Goal: Information Seeking & Learning: Learn about a topic

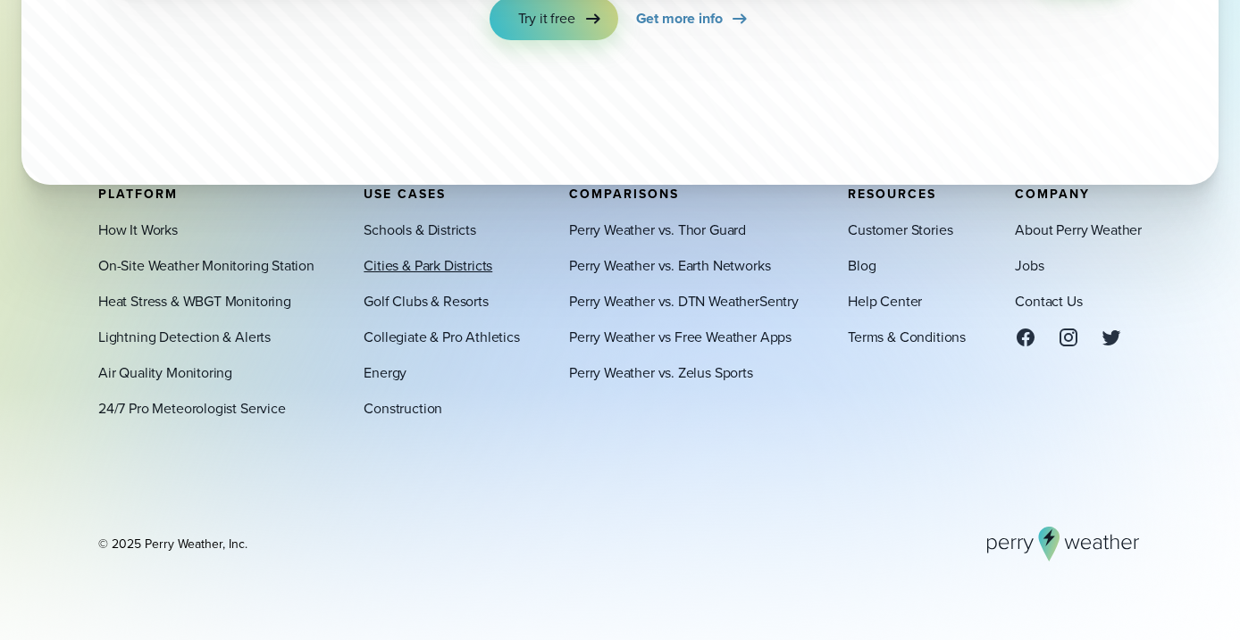
scroll to position [5997, 0]
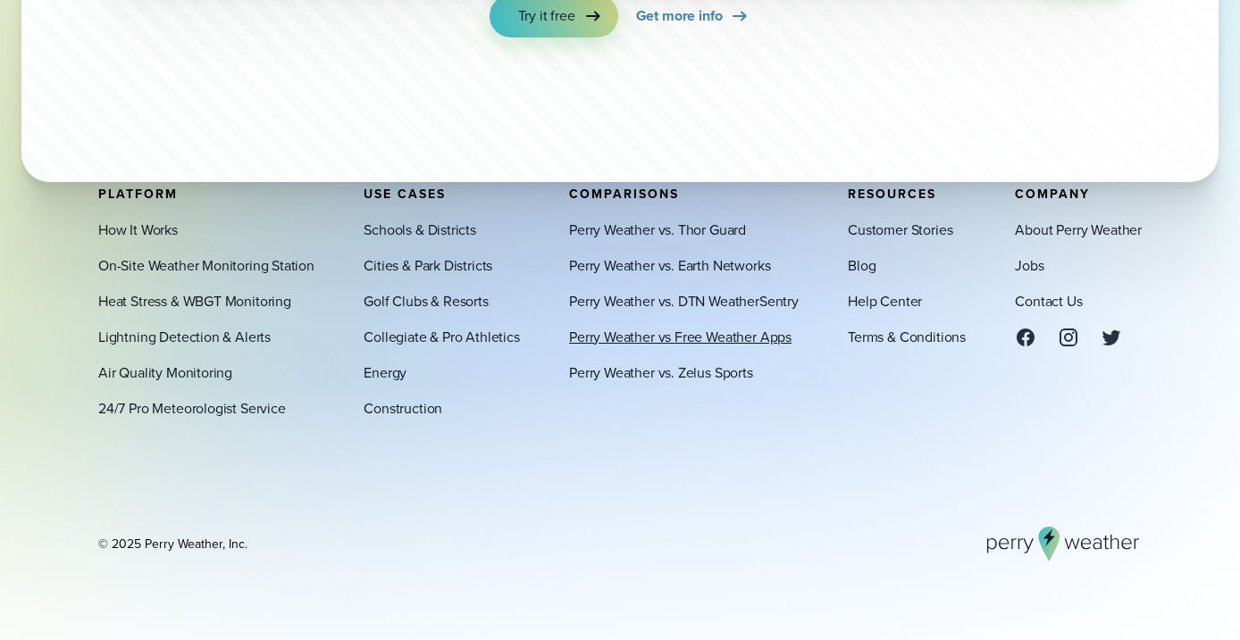
click at [631, 329] on link "Perry Weather vs Free Weather Apps" at bounding box center [680, 336] width 222 height 21
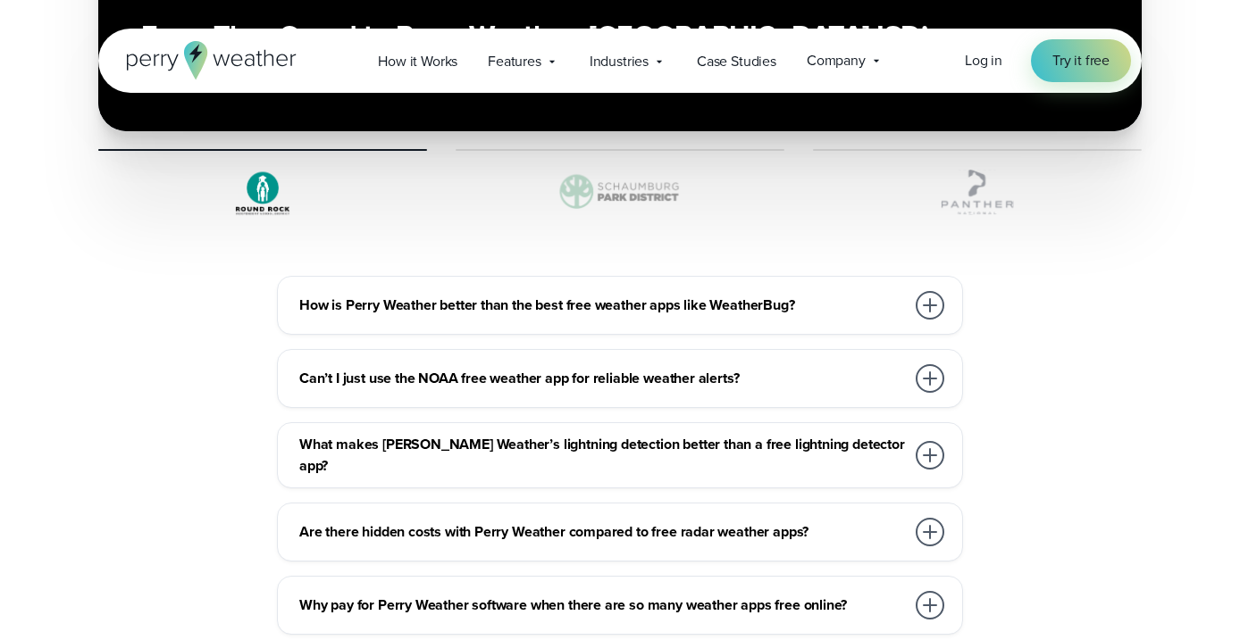
scroll to position [5294, 0]
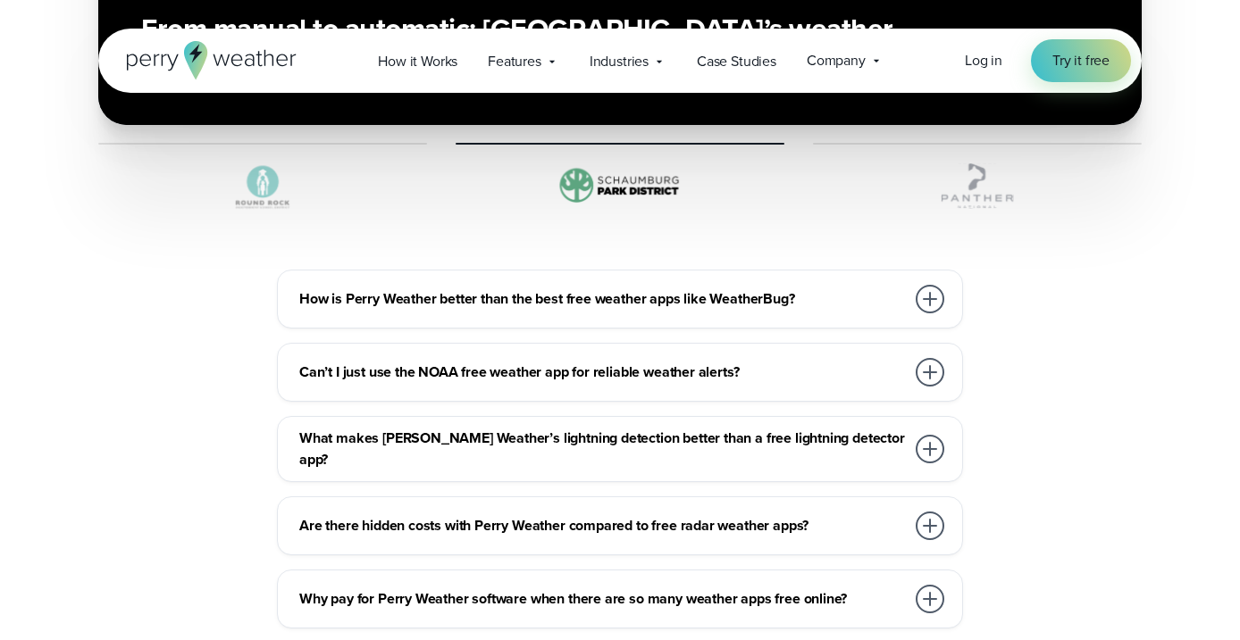
click at [683, 362] on h3 "Can’t I just use the NOAA free weather app for reliable weather alerts?" at bounding box center [602, 372] width 606 height 21
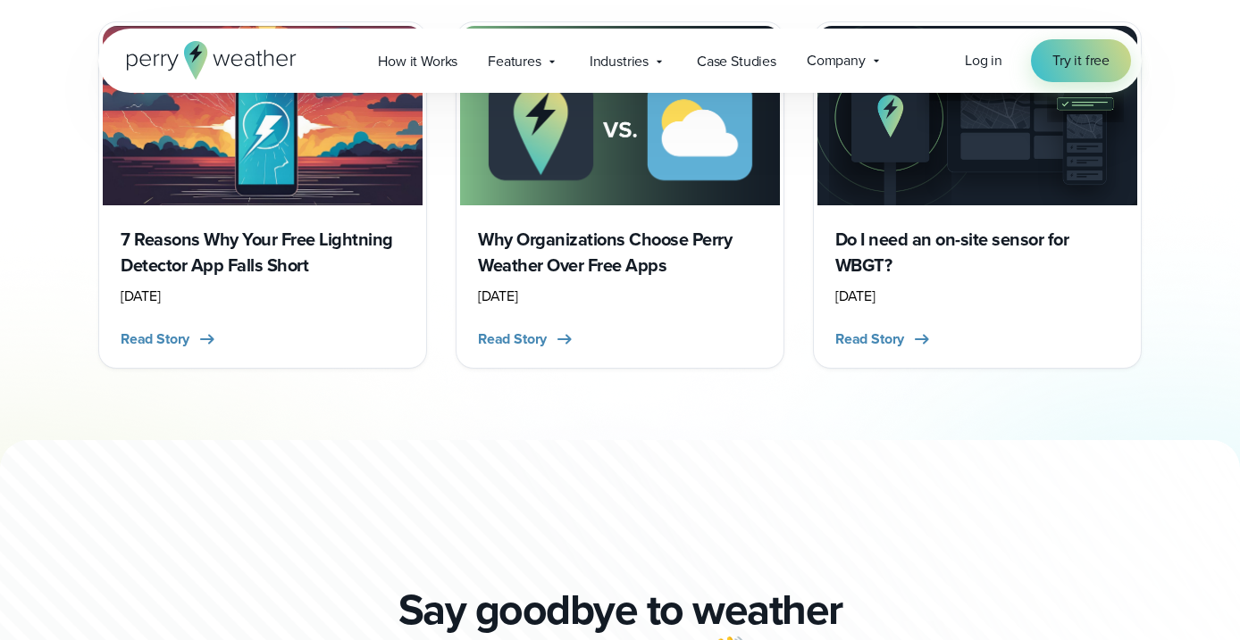
scroll to position [6402, 0]
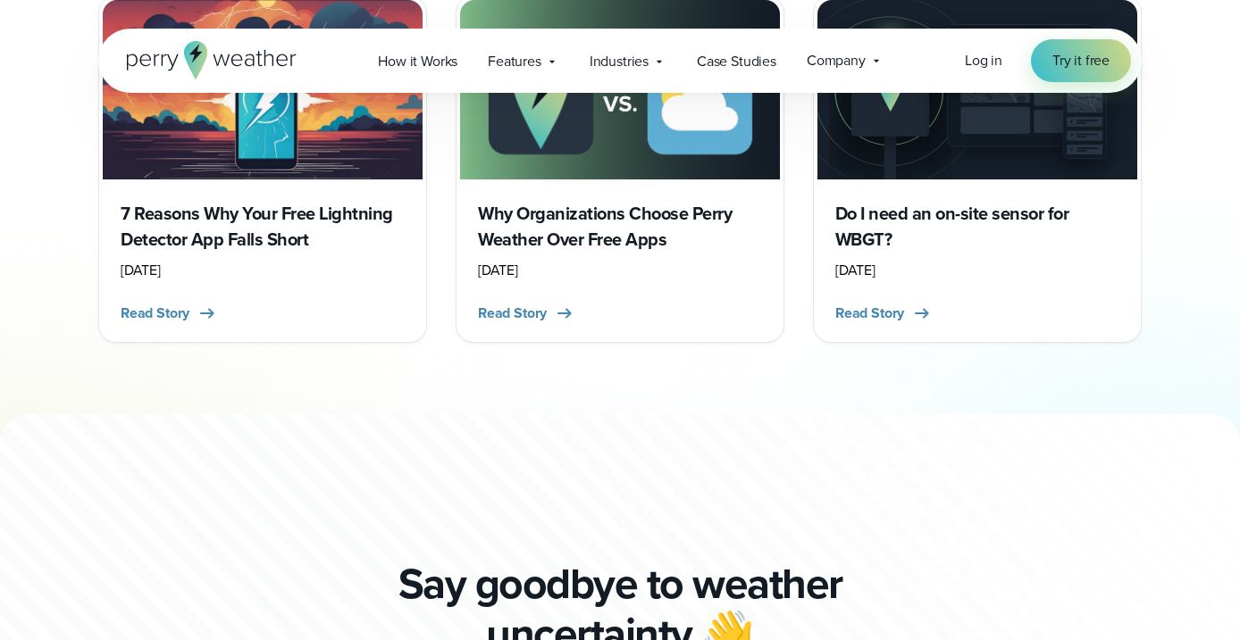
click at [883, 201] on h3 "Do I need an on-site sensor for WBGT?" at bounding box center [977, 227] width 284 height 52
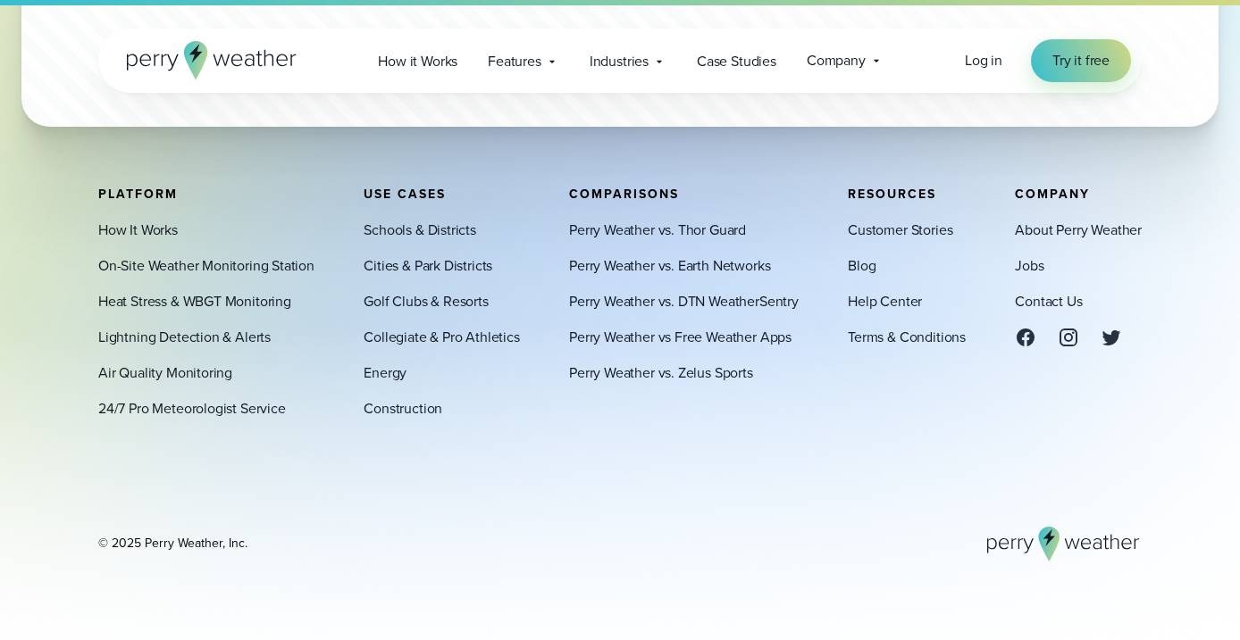
scroll to position [4083, 0]
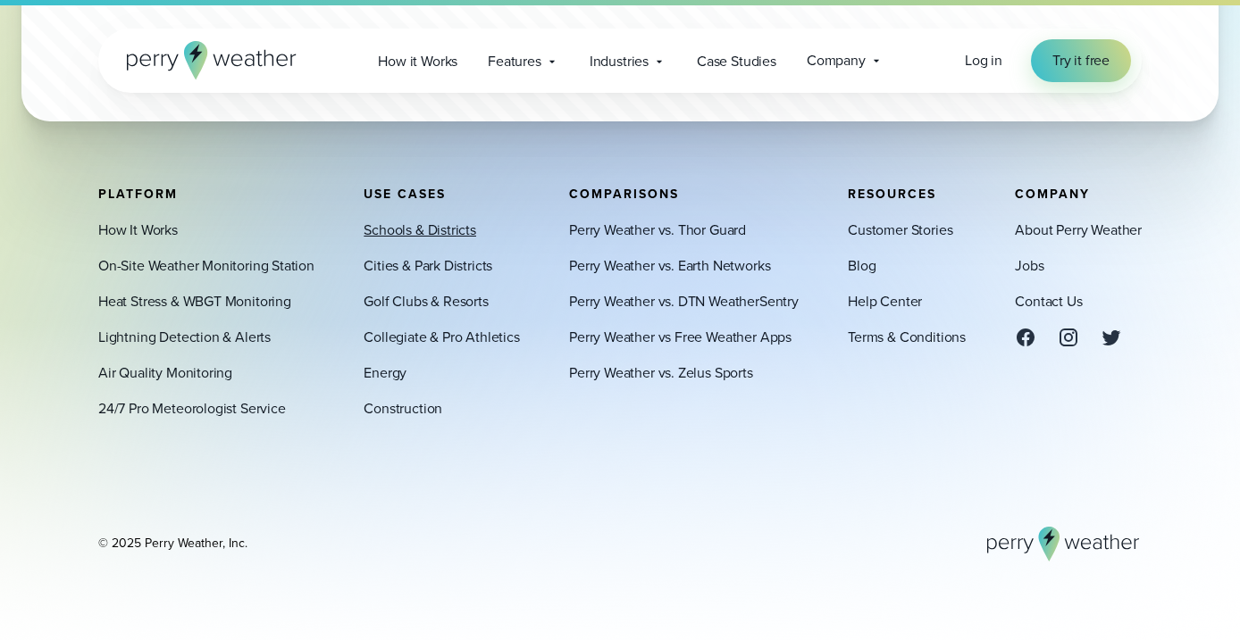
click at [427, 224] on link "Schools & Districts" at bounding box center [420, 229] width 113 height 21
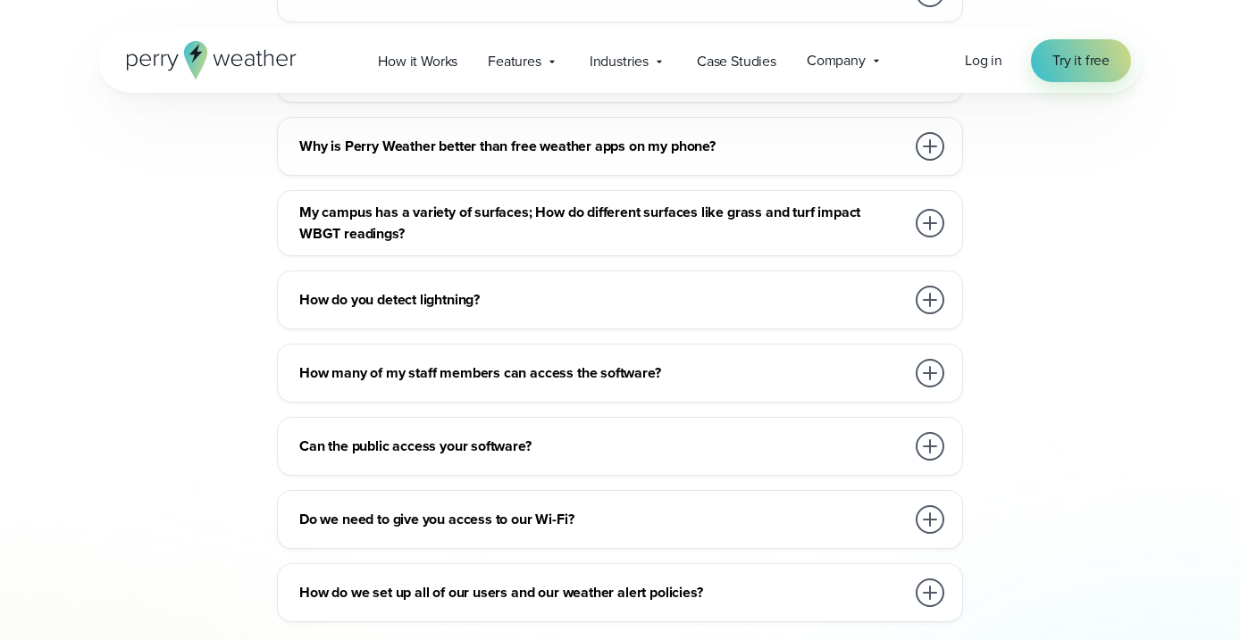
scroll to position [9311, 0]
click at [337, 362] on h3 "How many of my staff members can access the software?" at bounding box center [602, 372] width 606 height 21
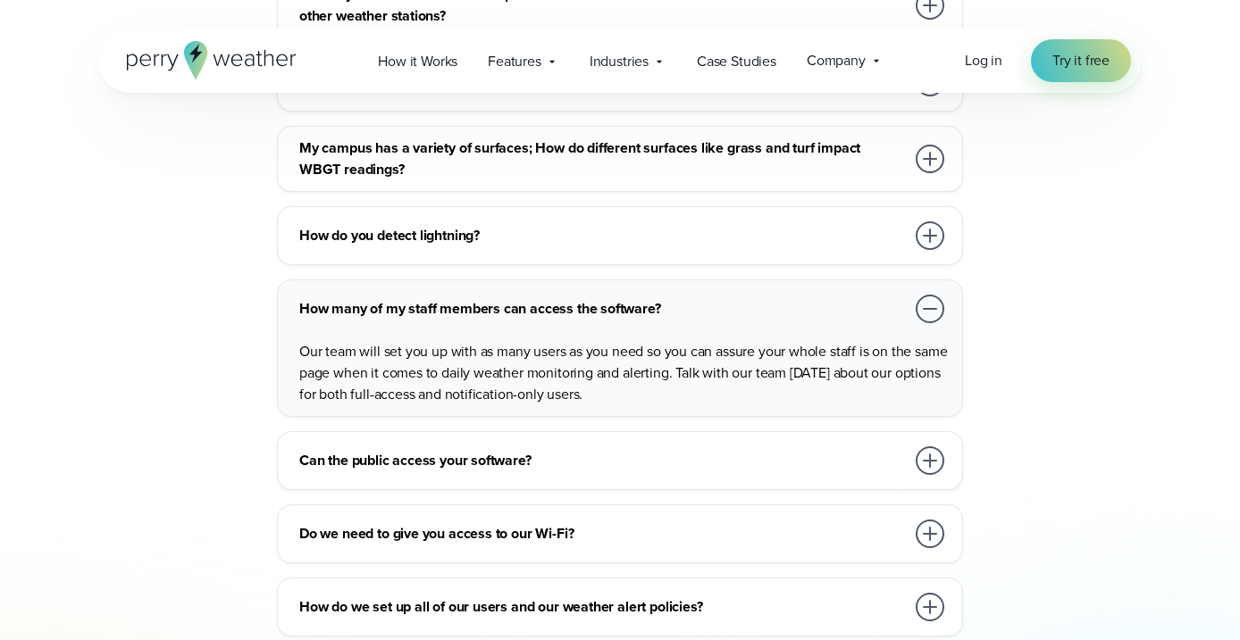
scroll to position [9374, 0]
click at [382, 450] on h3 "Can the public access your software?" at bounding box center [602, 460] width 606 height 21
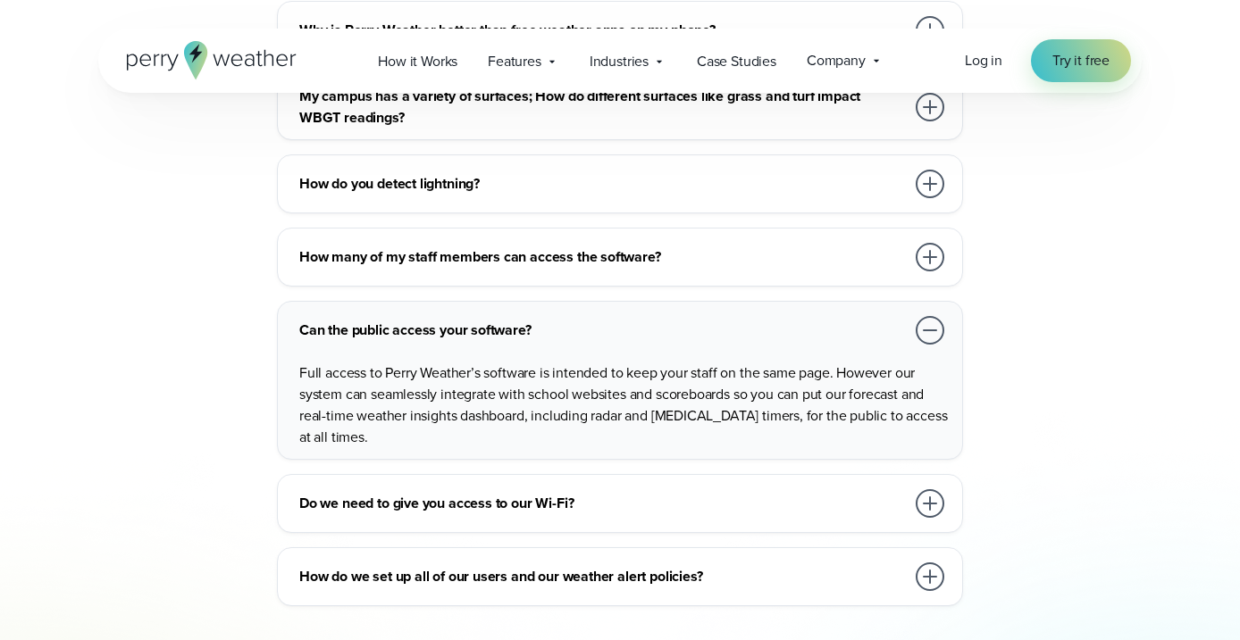
scroll to position [9424, 0]
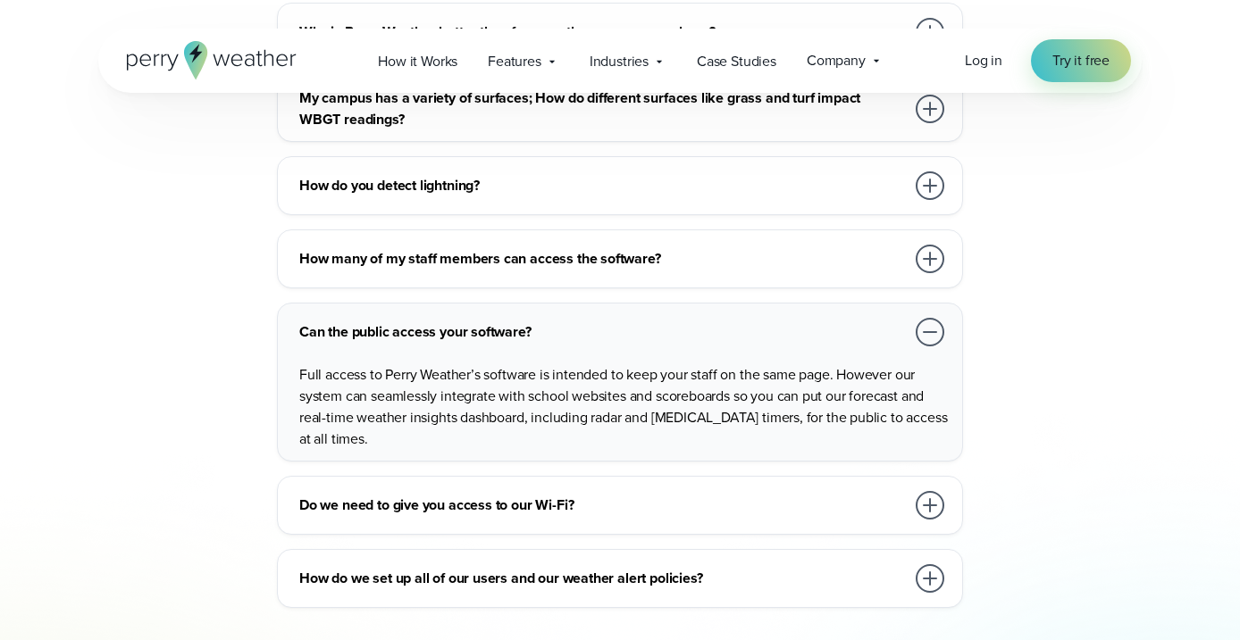
click at [328, 495] on h3 "Do we need to give you access to our Wi-Fi?" at bounding box center [602, 505] width 606 height 21
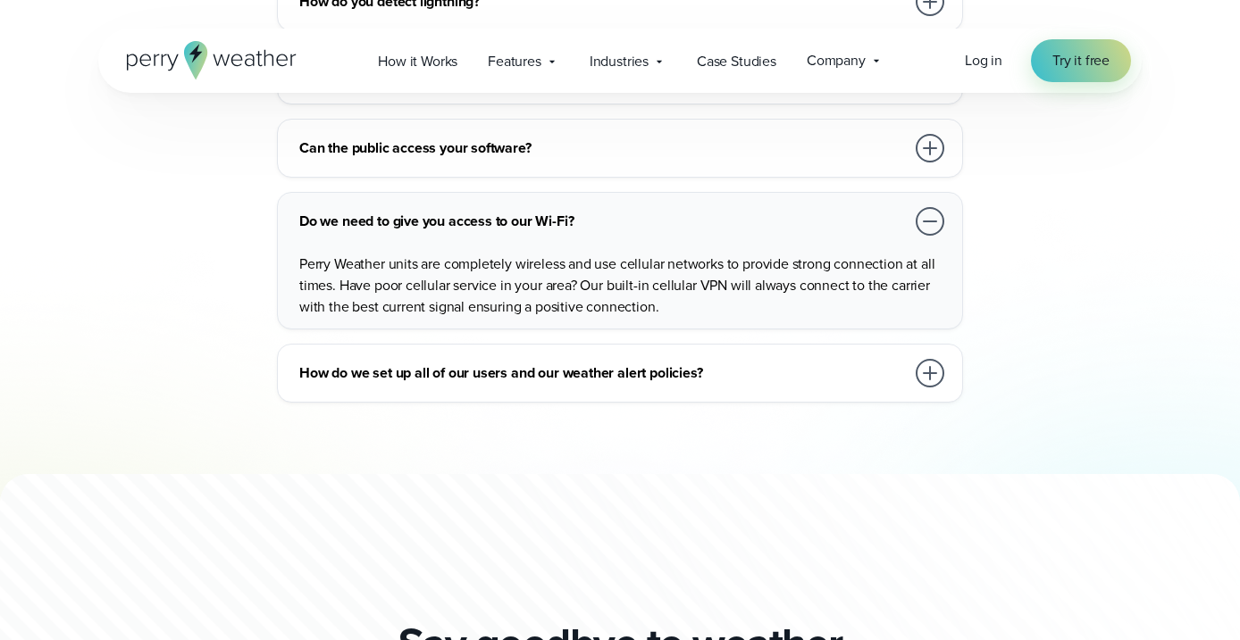
scroll to position [9609, 0]
click at [377, 362] on h3 "How do we set up all of our users and our weather alert policies?" at bounding box center [602, 372] width 606 height 21
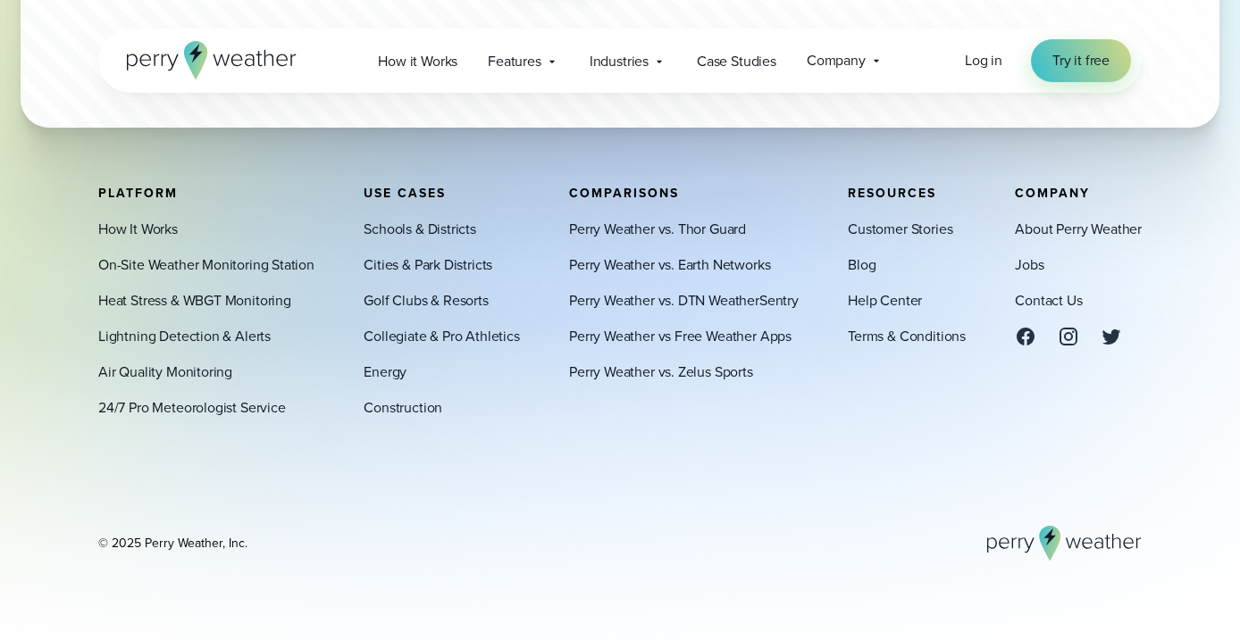
scroll to position [10399, 0]
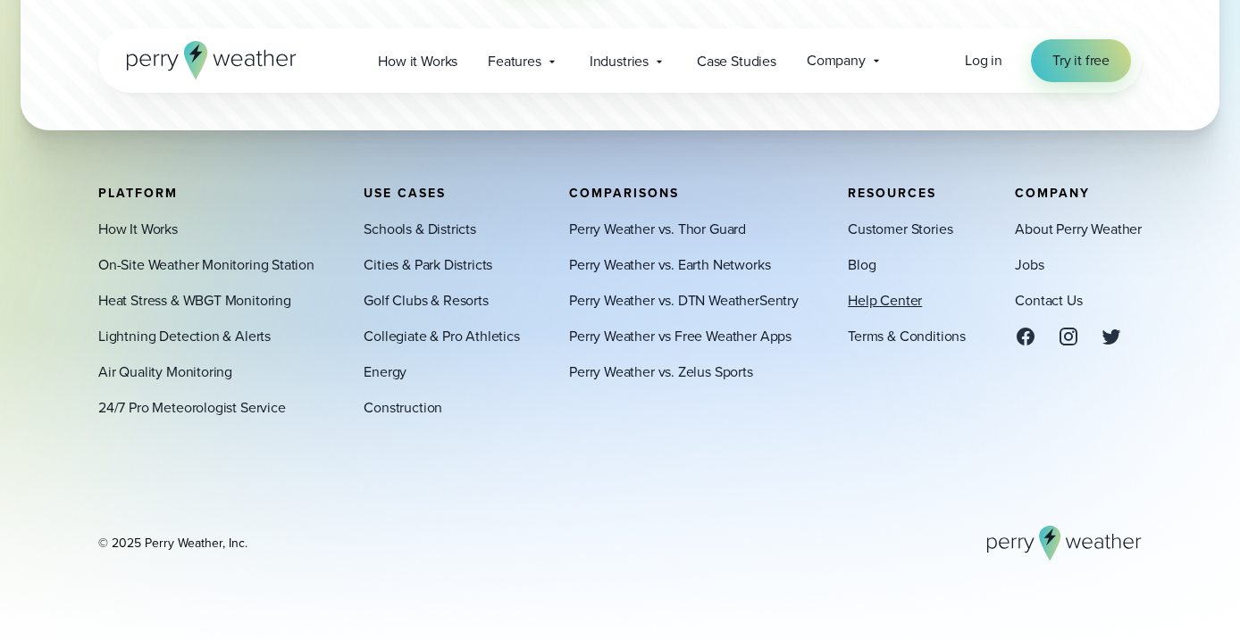
click at [879, 305] on link "Help Center" at bounding box center [885, 300] width 74 height 21
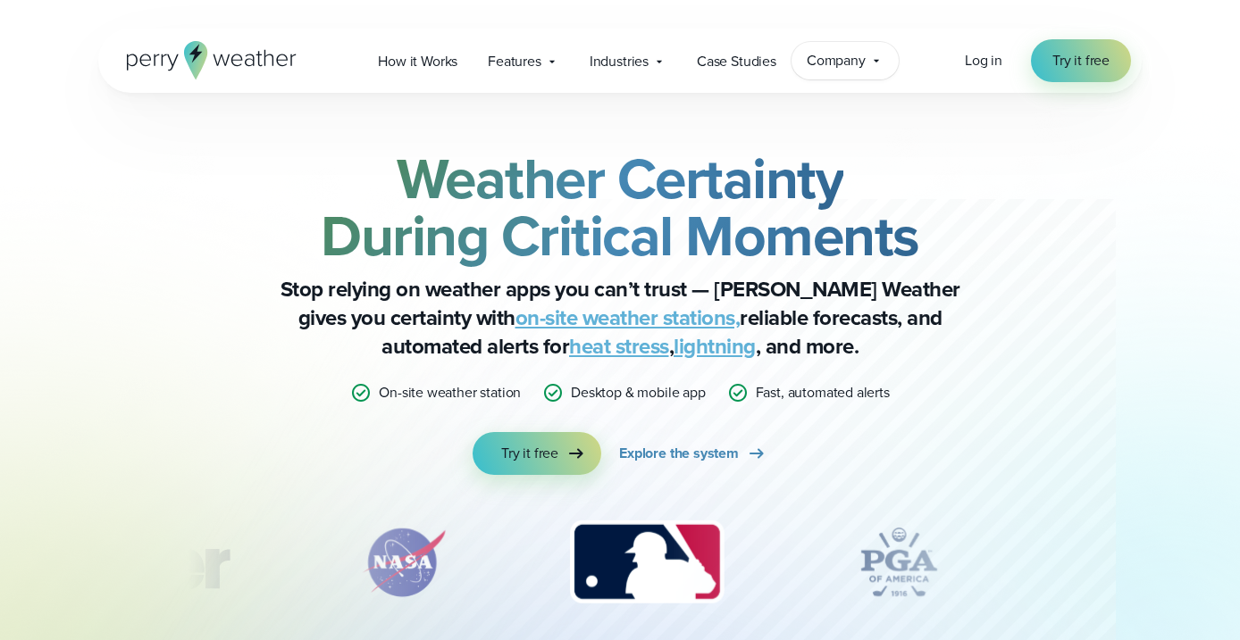
click at [855, 57] on span "Company" at bounding box center [836, 60] width 59 height 21
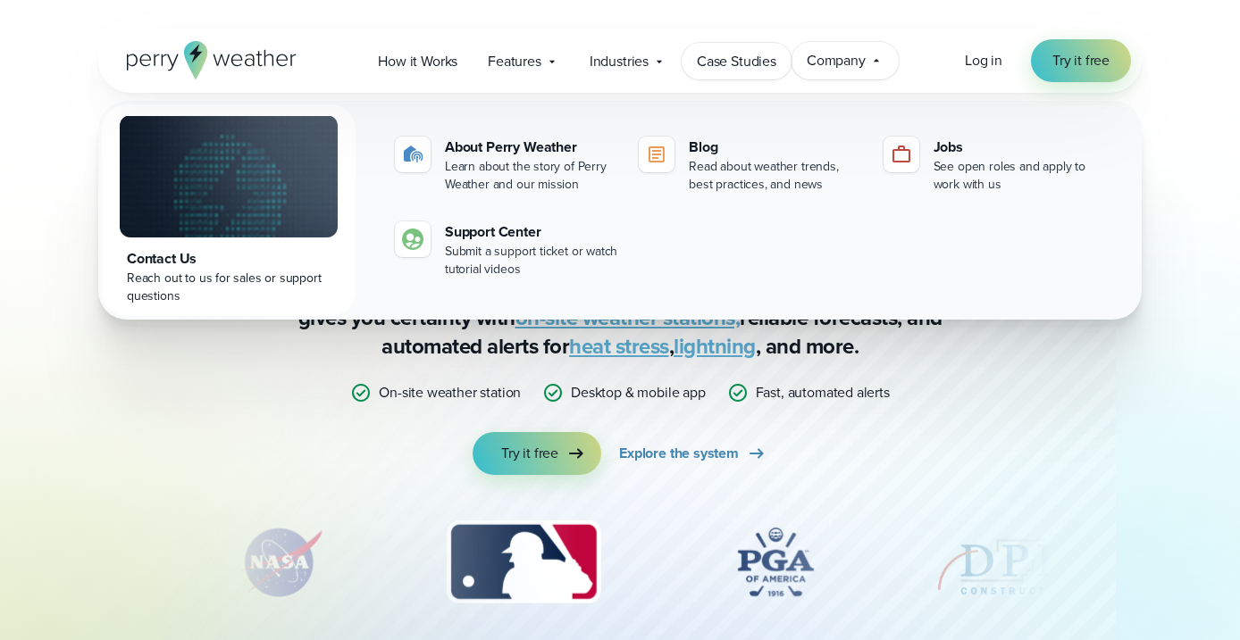
click at [711, 54] on span "Case Studies" at bounding box center [736, 61] width 79 height 21
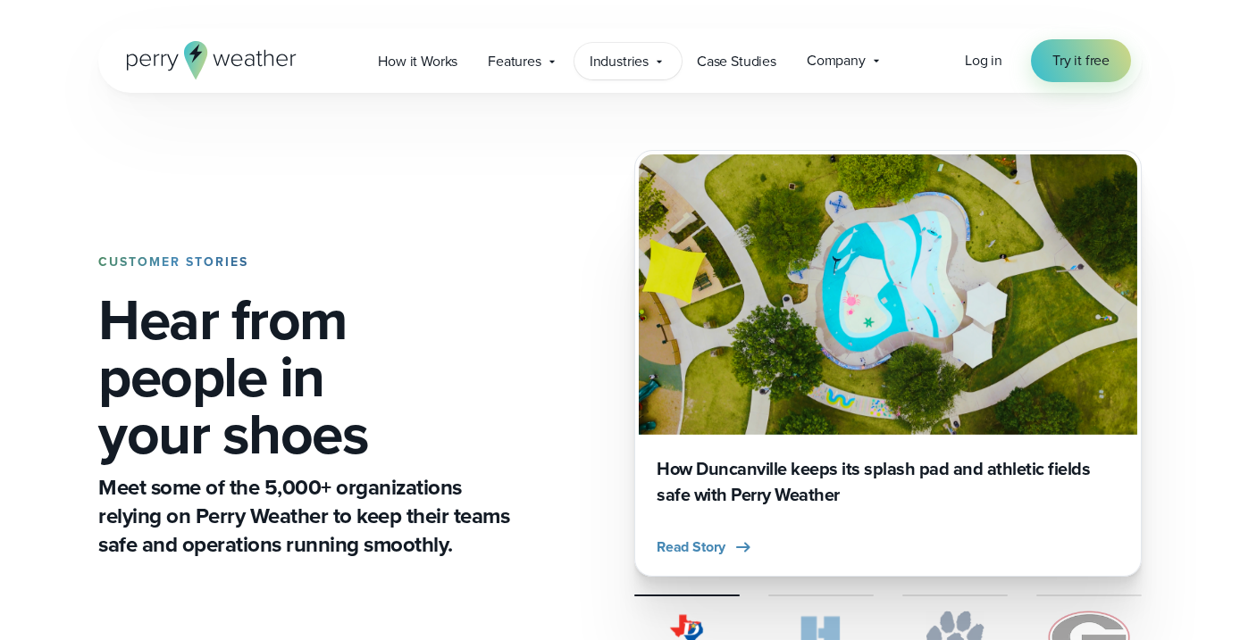
click at [638, 63] on span "Industries" at bounding box center [618, 61] width 59 height 21
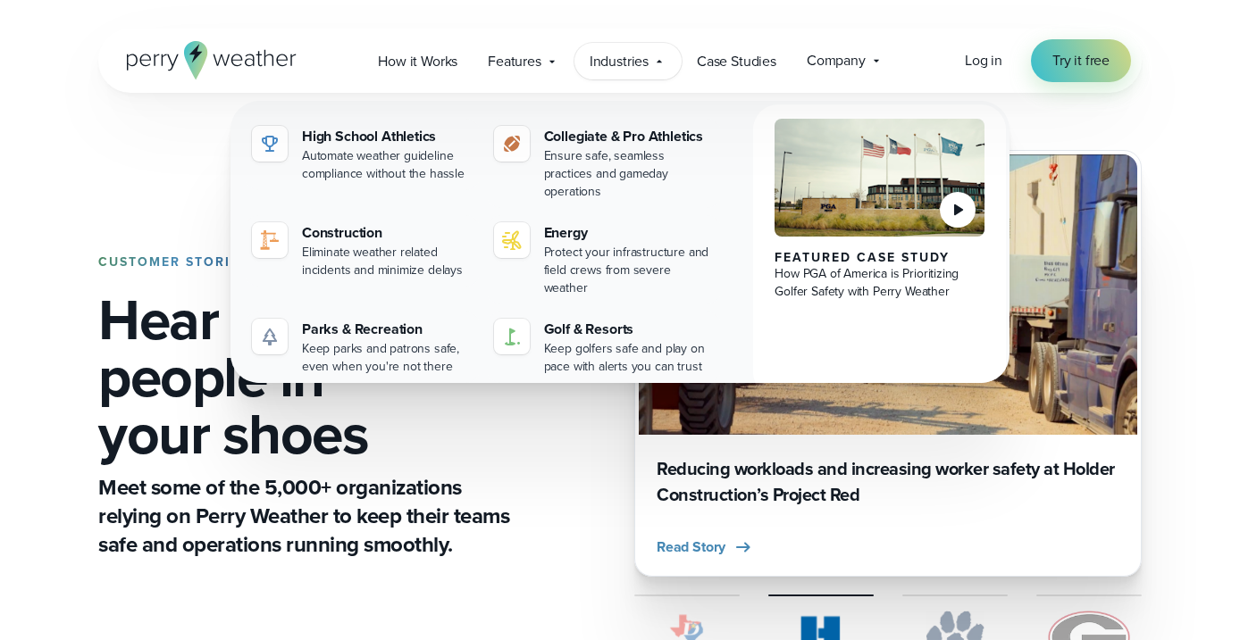
click at [638, 63] on span "Industries" at bounding box center [618, 61] width 59 height 21
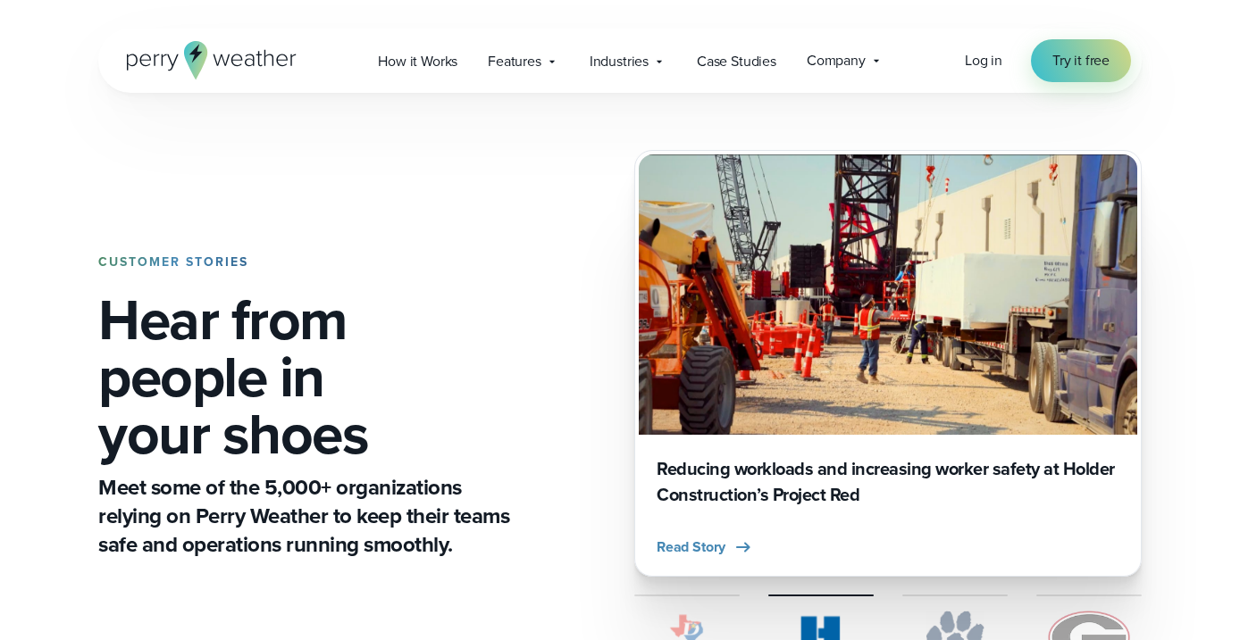
click at [986, 69] on span "Log in" at bounding box center [984, 60] width 38 height 21
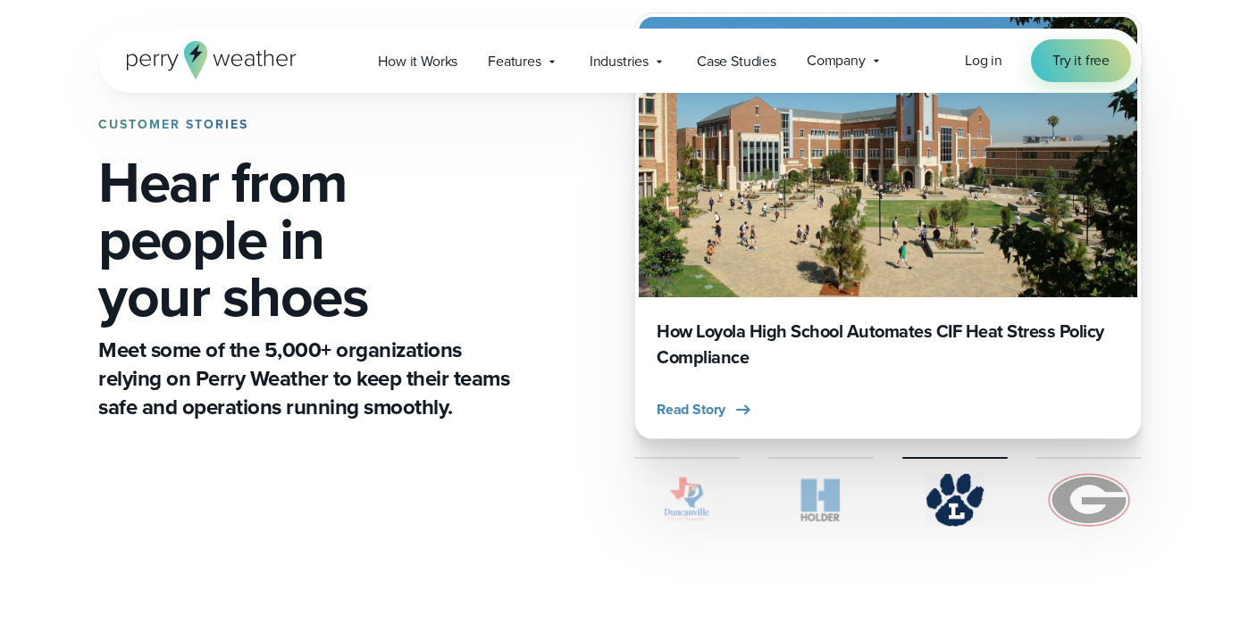
scroll to position [846, 0]
